Goal: Information Seeking & Learning: Learn about a topic

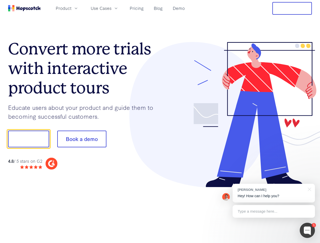
click at [160, 122] on div at bounding box center [236, 115] width 152 height 146
click at [71, 8] on span "Product" at bounding box center [64, 8] width 16 height 6
click at [111, 8] on span "Use Cases" at bounding box center [101, 8] width 21 height 6
click at [292, 8] on button "Free Trial" at bounding box center [291, 8] width 39 height 13
click at [28, 139] on button "Show me!" at bounding box center [28, 139] width 41 height 17
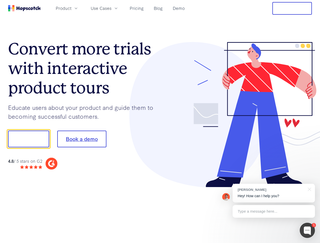
click at [82, 139] on button "Book a demo" at bounding box center [81, 139] width 49 height 17
click at [307, 230] on div at bounding box center [306, 230] width 15 height 15
click at [273, 193] on div "[PERSON_NAME] Hey! How can I help you?" at bounding box center [273, 193] width 82 height 19
click at [308, 189] on div at bounding box center [267, 138] width 95 height 169
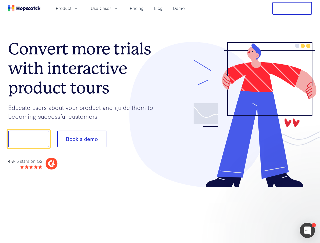
click at [273, 211] on div at bounding box center [267, 172] width 95 height 101
